Goal: Information Seeking & Learning: Learn about a topic

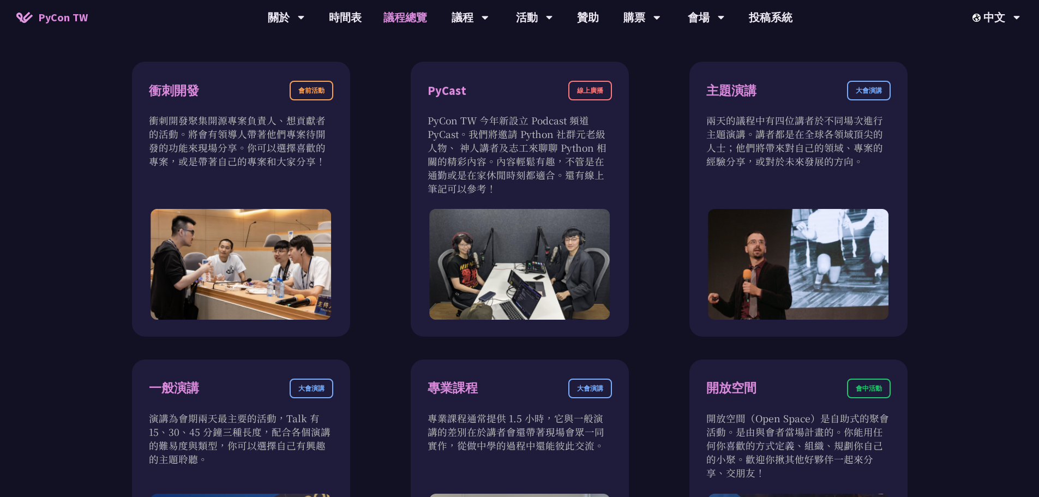
scroll to position [273, 0]
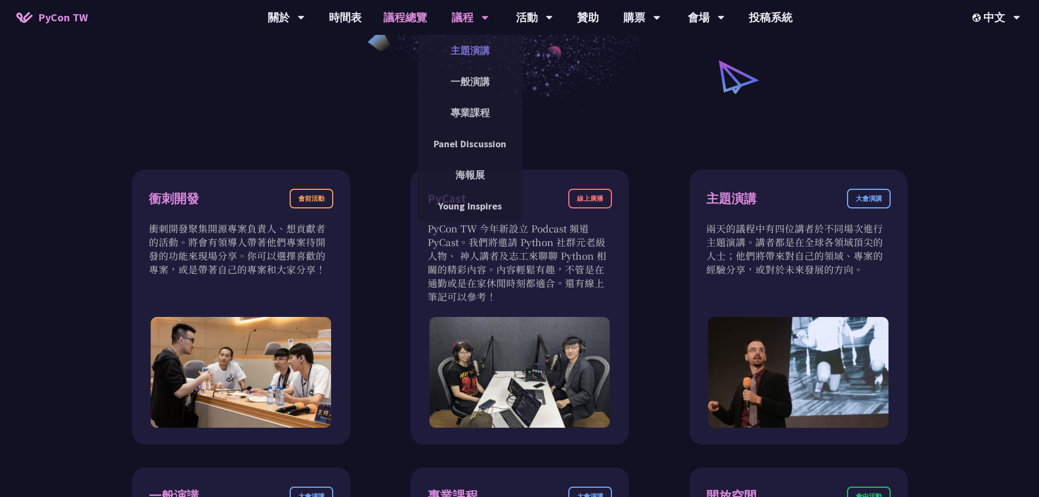
click at [468, 51] on link "主題演講" at bounding box center [470, 51] width 105 height 26
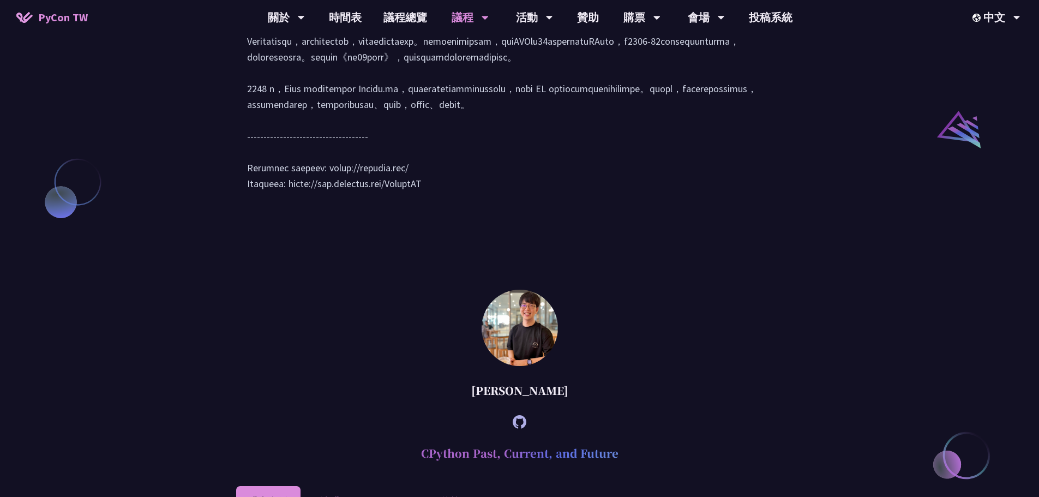
scroll to position [1145, 0]
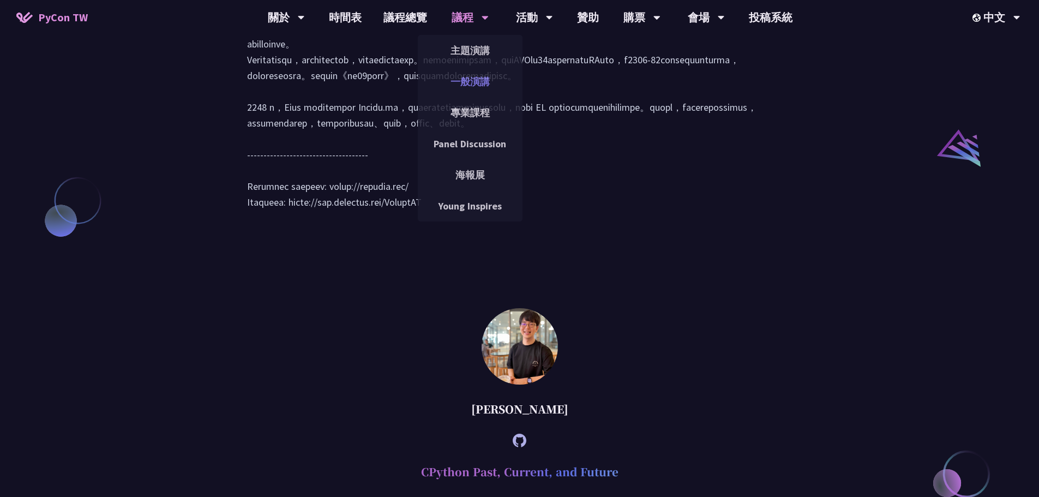
click at [482, 71] on link "一般演講" at bounding box center [470, 82] width 105 height 26
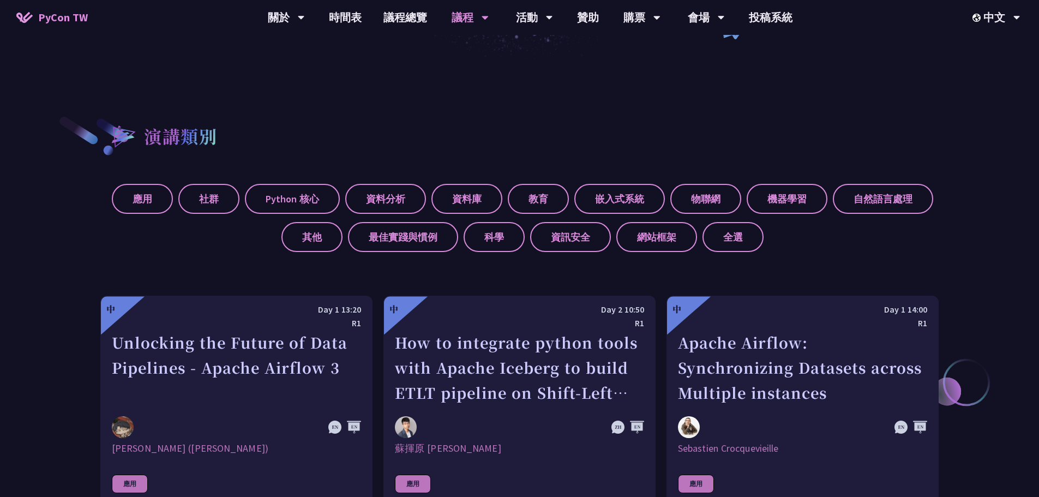
scroll to position [545, 0]
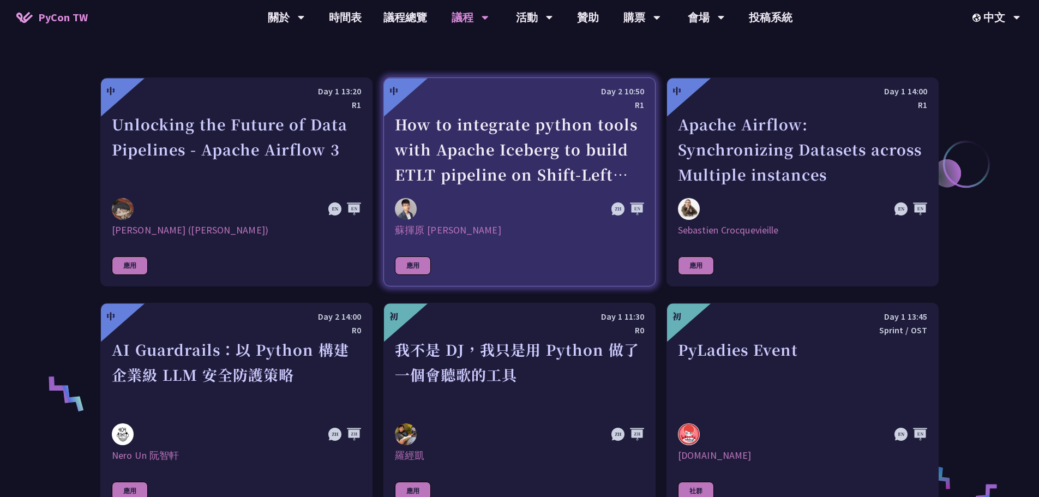
click at [538, 220] on div at bounding box center [482, 209] width 174 height 22
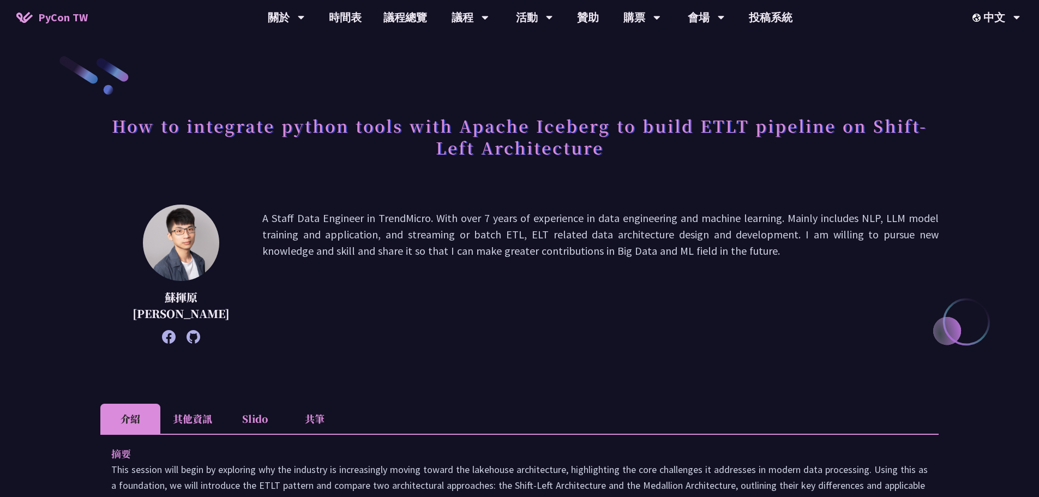
click at [372, 219] on p "A Staff Data Engineer in TrendMicro. With over 7 years of experience in data en…" at bounding box center [600, 274] width 676 height 128
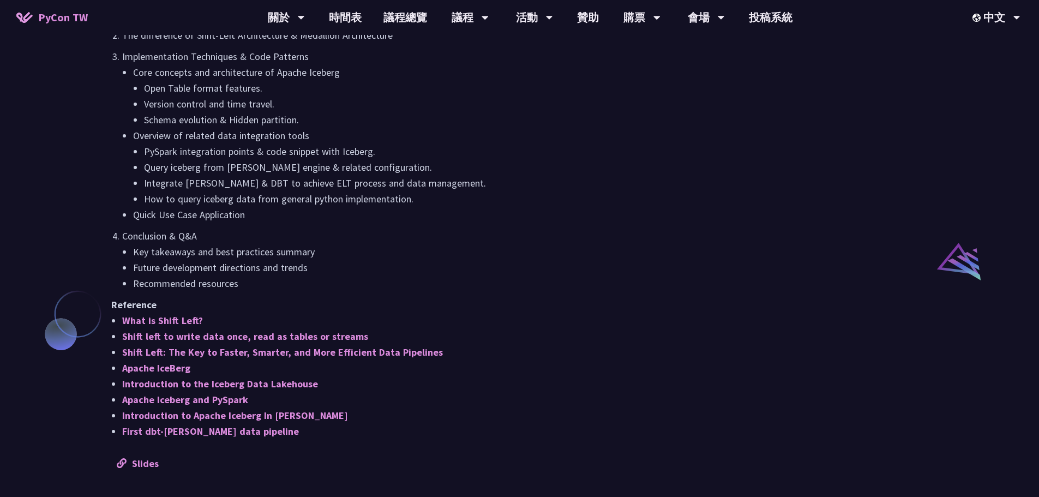
scroll to position [709, 0]
click at [143, 457] on link "Slides" at bounding box center [138, 463] width 42 height 13
